Goal: Task Accomplishment & Management: Complete application form

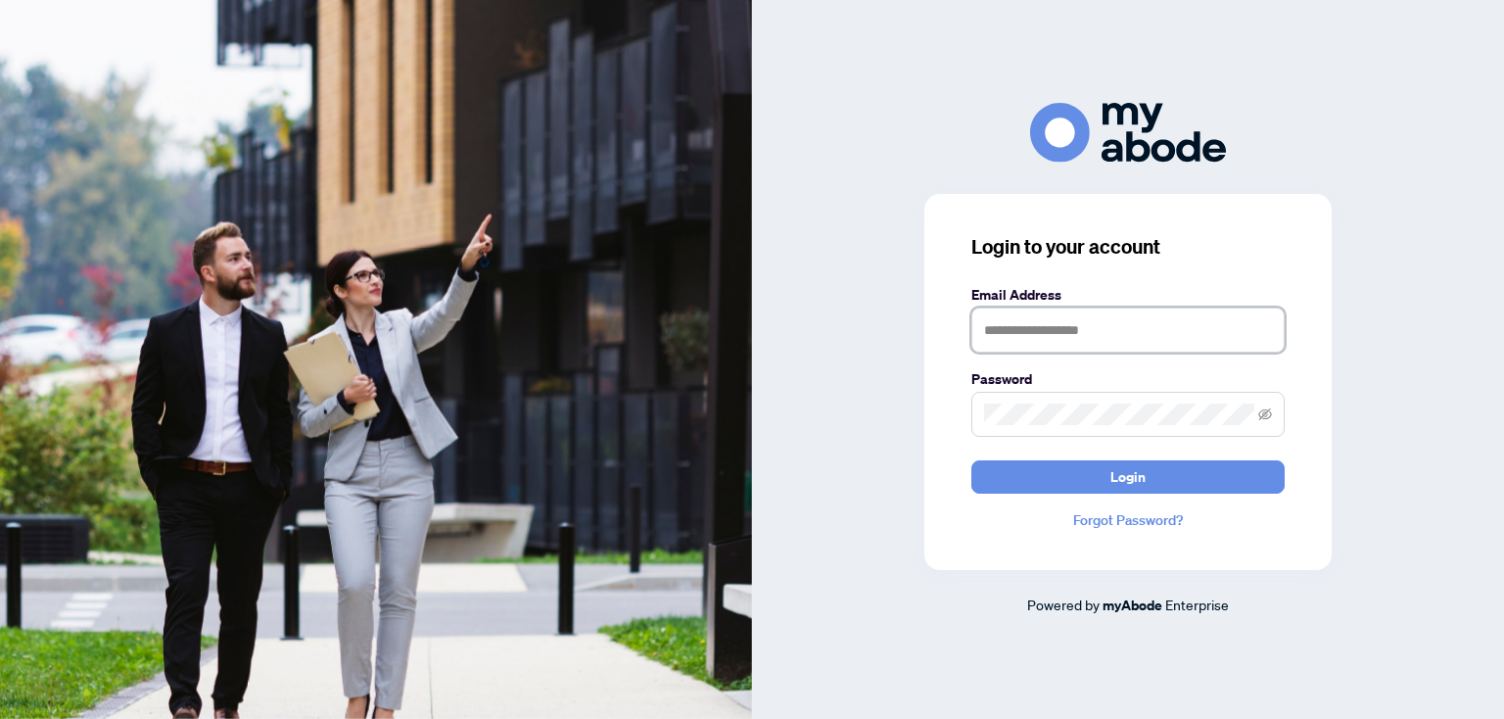
click at [1035, 340] on input "text" at bounding box center [1127, 330] width 313 height 45
type input "**********"
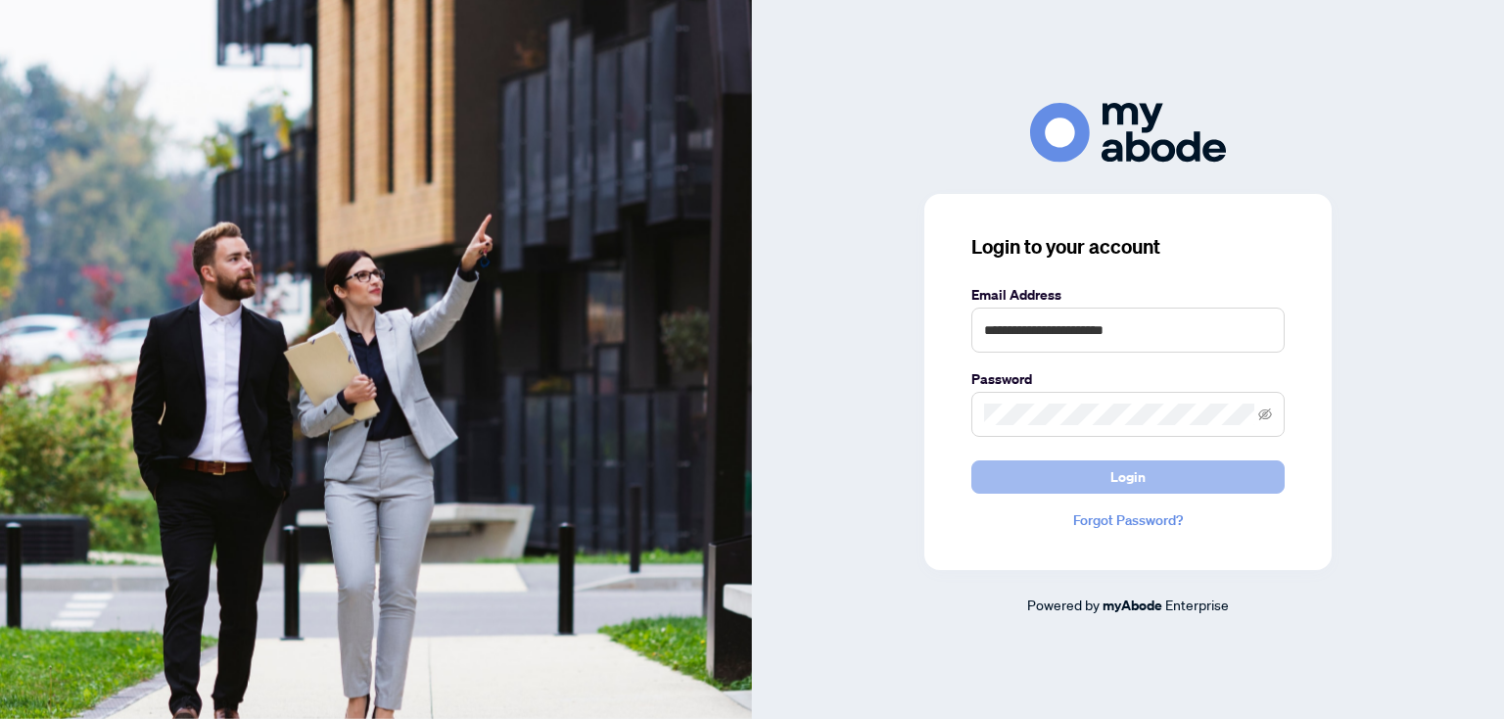
click at [1153, 487] on button "Login" at bounding box center [1127, 476] width 313 height 33
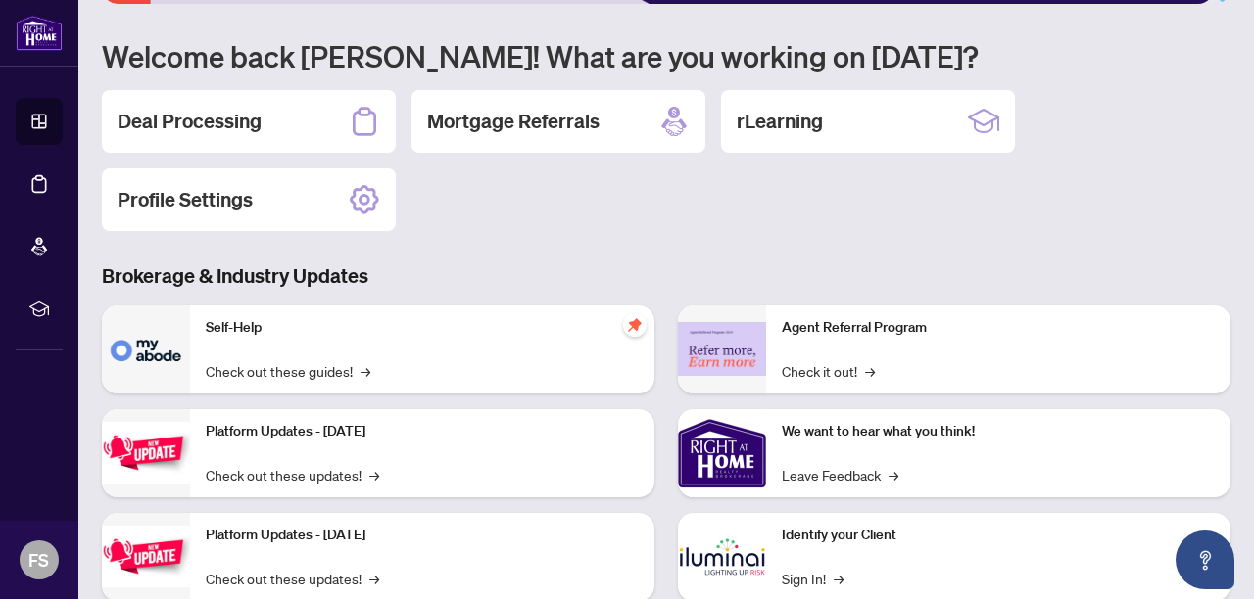
scroll to position [143, 0]
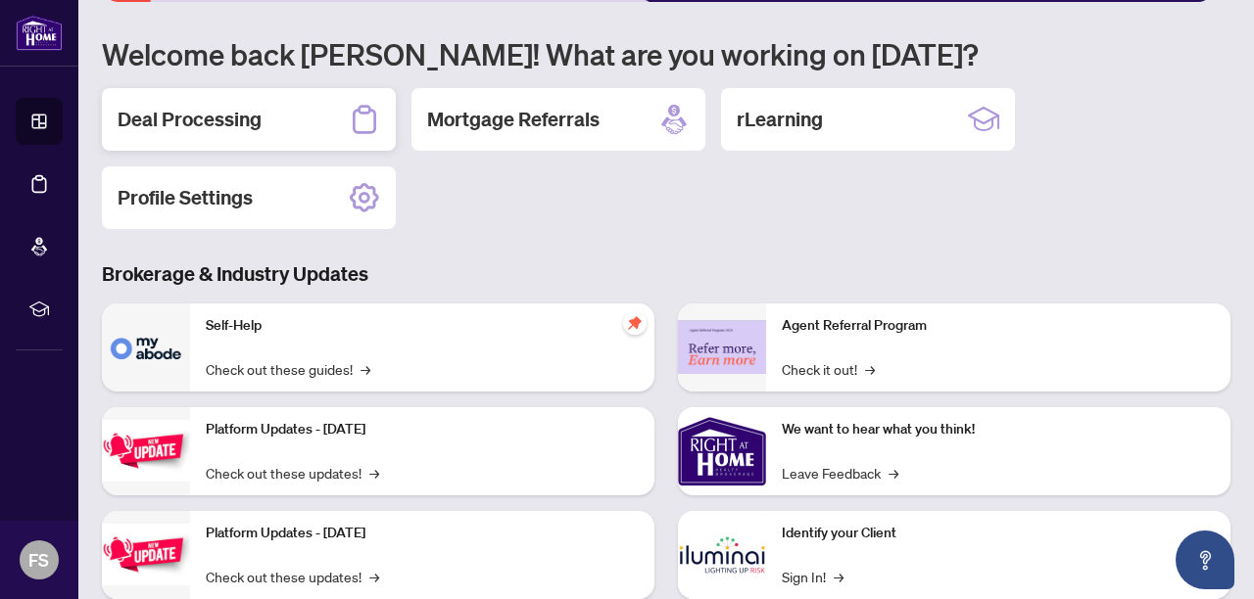
click at [208, 118] on h2 "Deal Processing" at bounding box center [190, 119] width 144 height 27
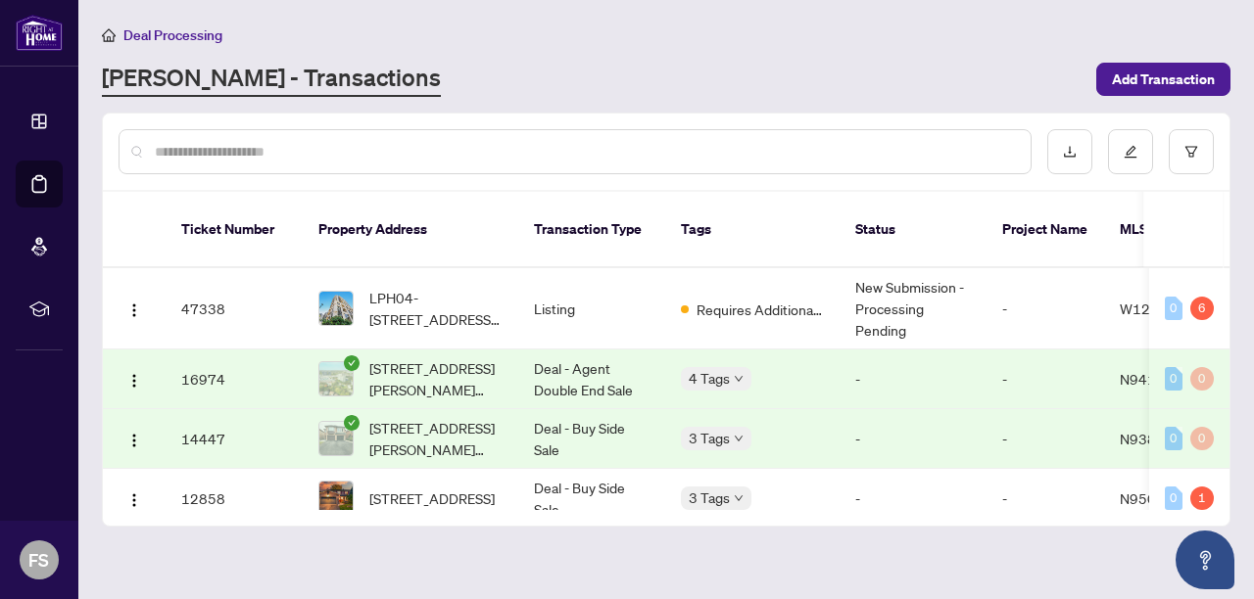
click at [433, 287] on span "LPH04-55 De Boers Dr, Toronto, Ontario M3J 0G5, Canada" at bounding box center [435, 308] width 133 height 43
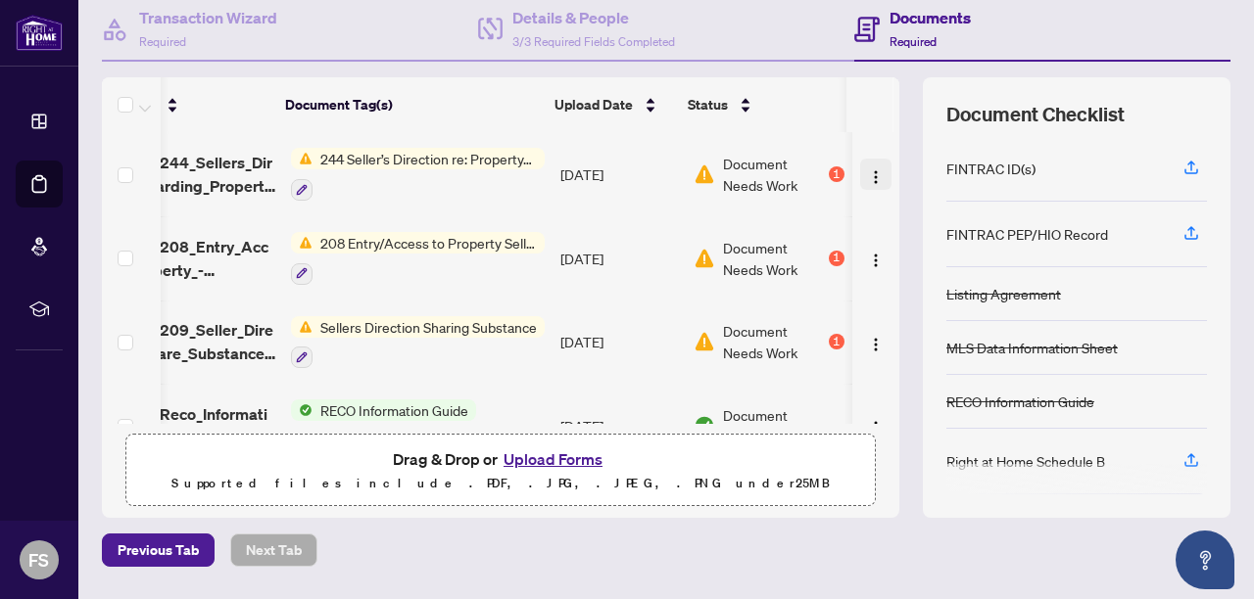
click at [868, 173] on img "button" at bounding box center [876, 177] width 16 height 16
click at [706, 472] on p "Supported files include .PDF, .JPG, .JPEG, .PNG under 25 MB" at bounding box center [500, 484] width 725 height 24
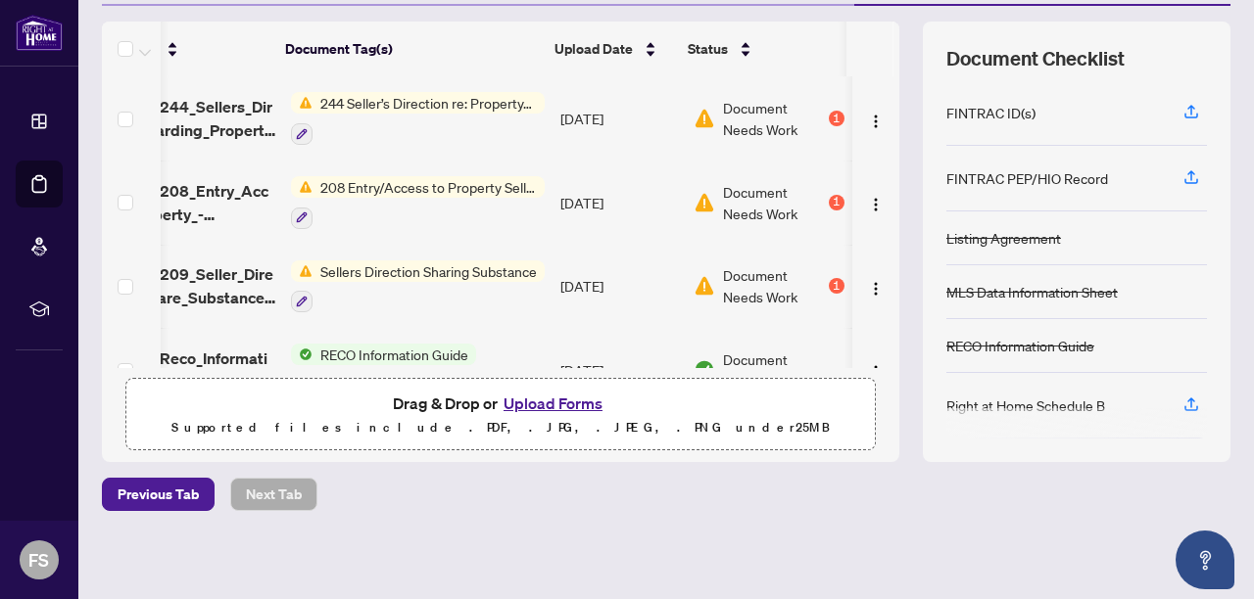
click at [541, 400] on button "Upload Forms" at bounding box center [552, 403] width 111 height 25
click at [532, 402] on button "Upload Forms" at bounding box center [552, 403] width 111 height 25
click at [566, 396] on button "Upload Forms" at bounding box center [552, 403] width 111 height 25
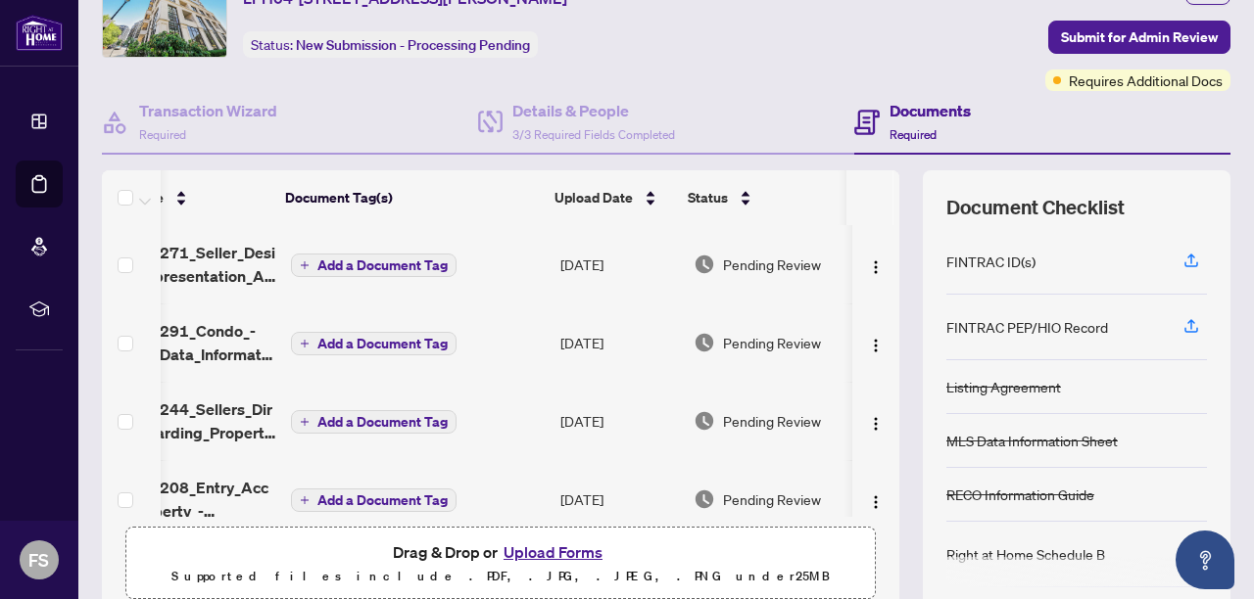
scroll to position [0, 0]
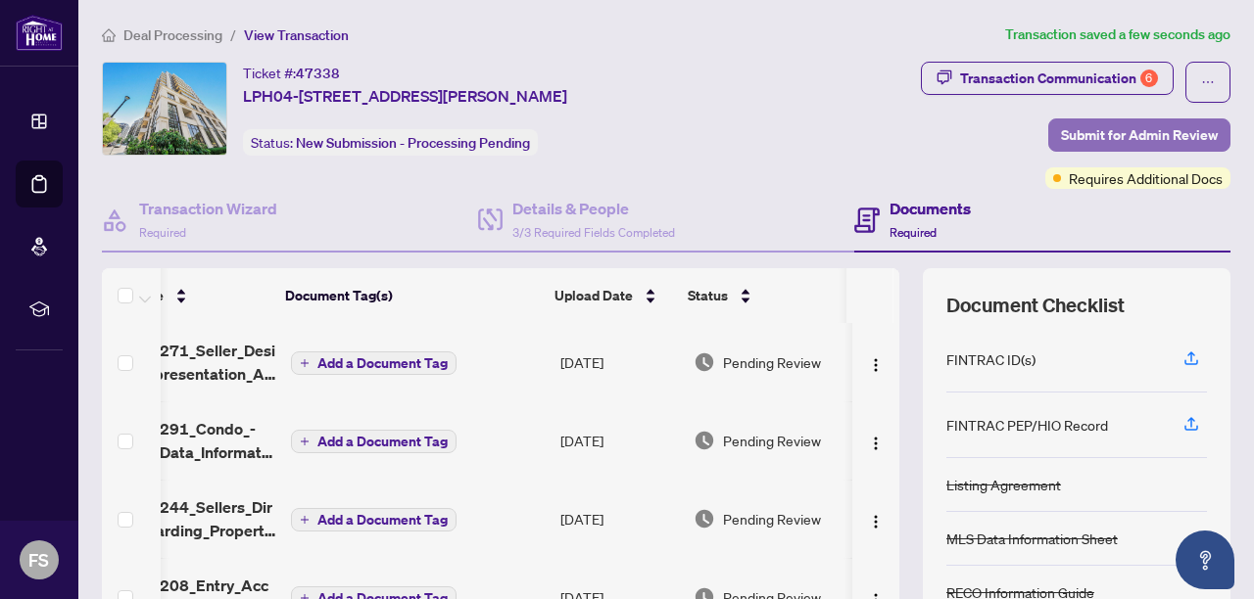
click at [1141, 141] on span "Submit for Admin Review" at bounding box center [1139, 134] width 157 height 31
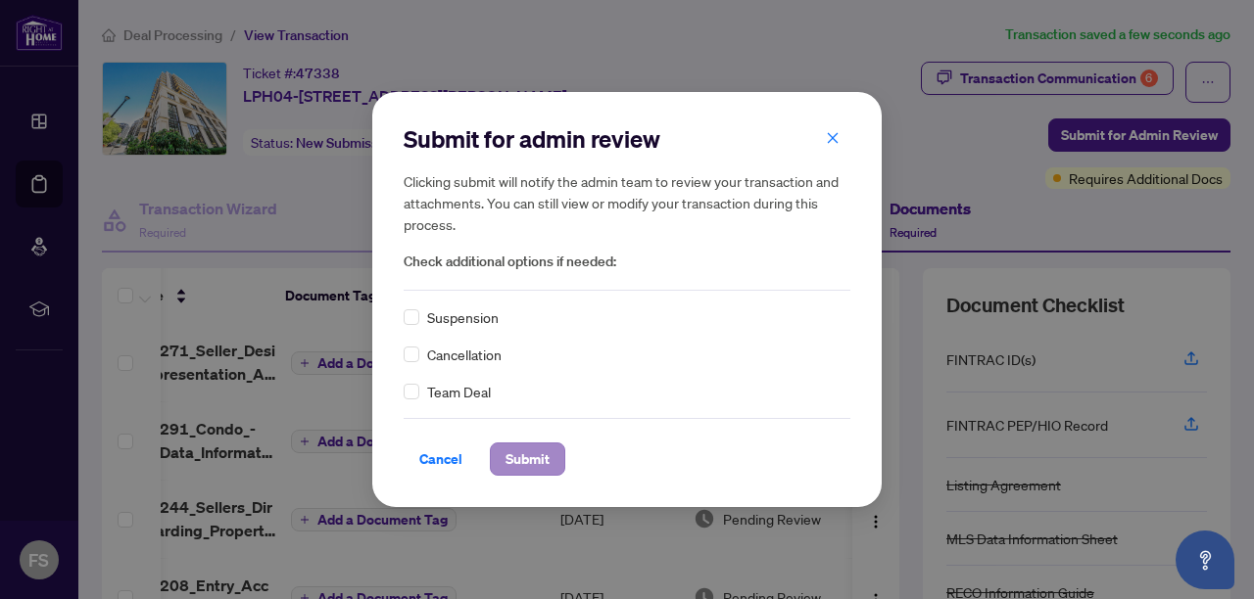
click at [537, 458] on span "Submit" at bounding box center [527, 459] width 44 height 31
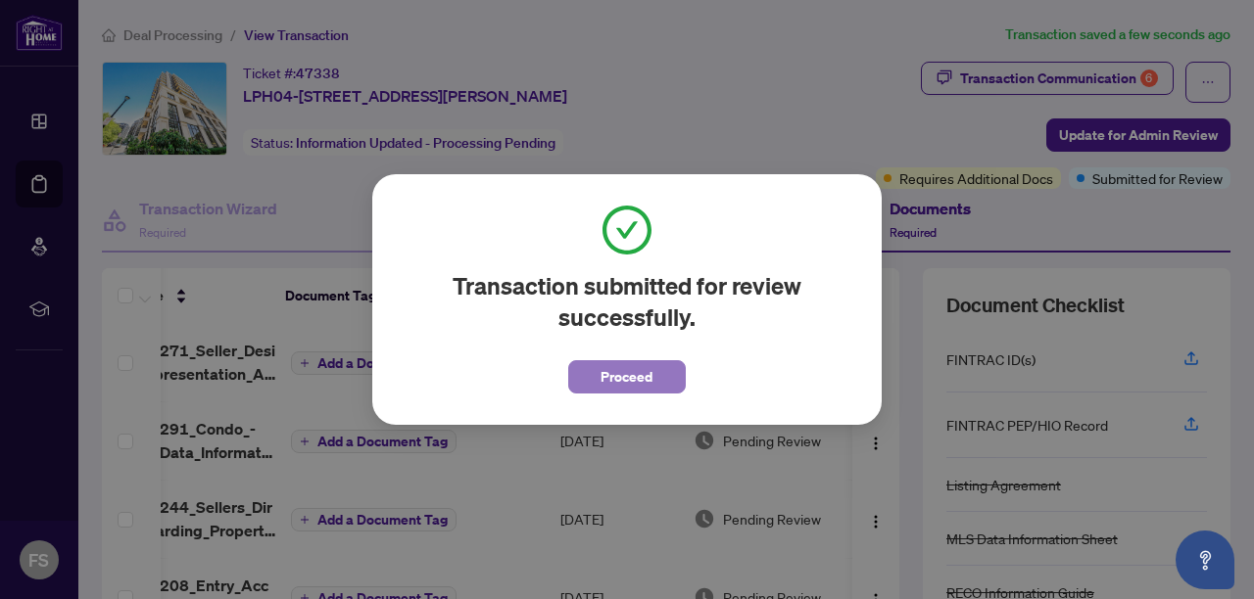
click at [638, 383] on span "Proceed" at bounding box center [627, 376] width 52 height 31
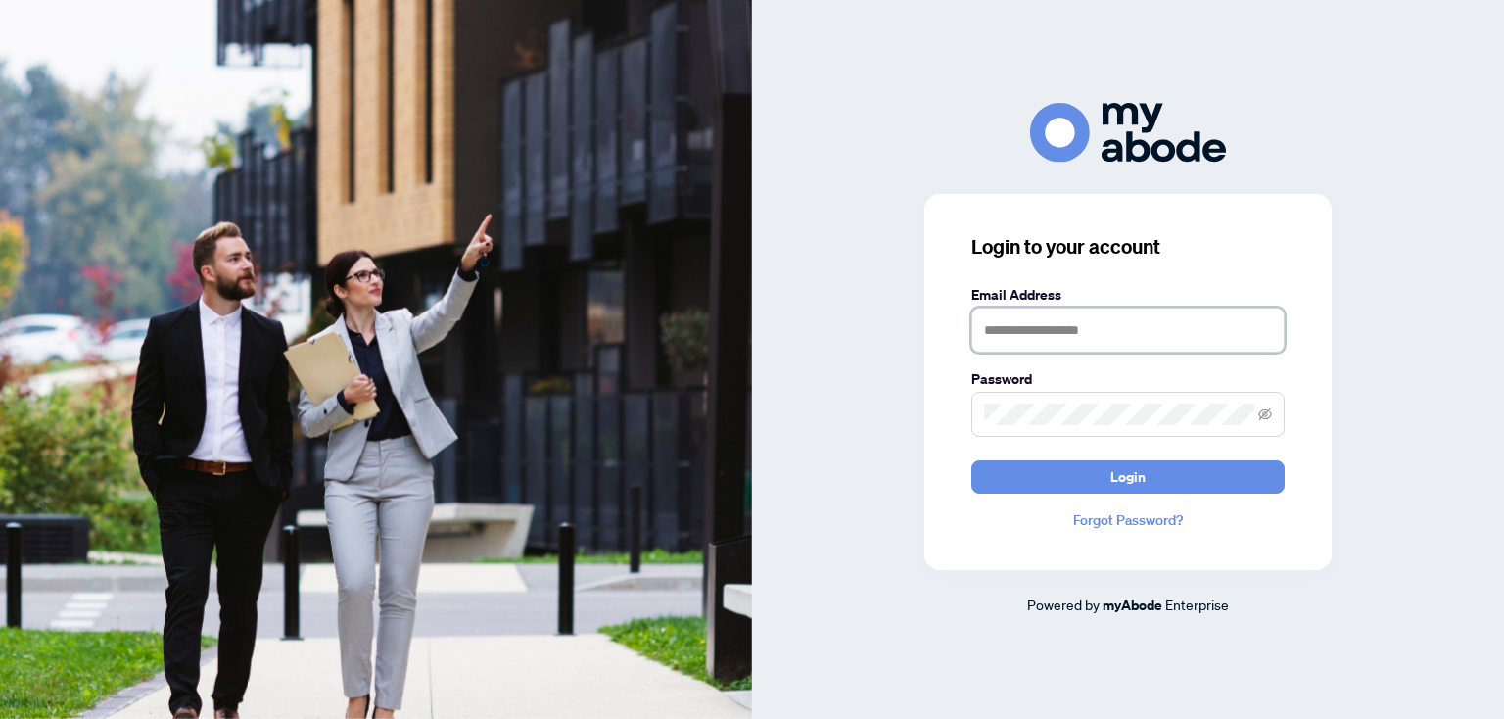
click at [1128, 341] on input "text" at bounding box center [1127, 330] width 313 height 45
type input "**********"
click at [1050, 4] on div "**********" at bounding box center [1128, 359] width 752 height 719
